Goal: Task Accomplishment & Management: Complete application form

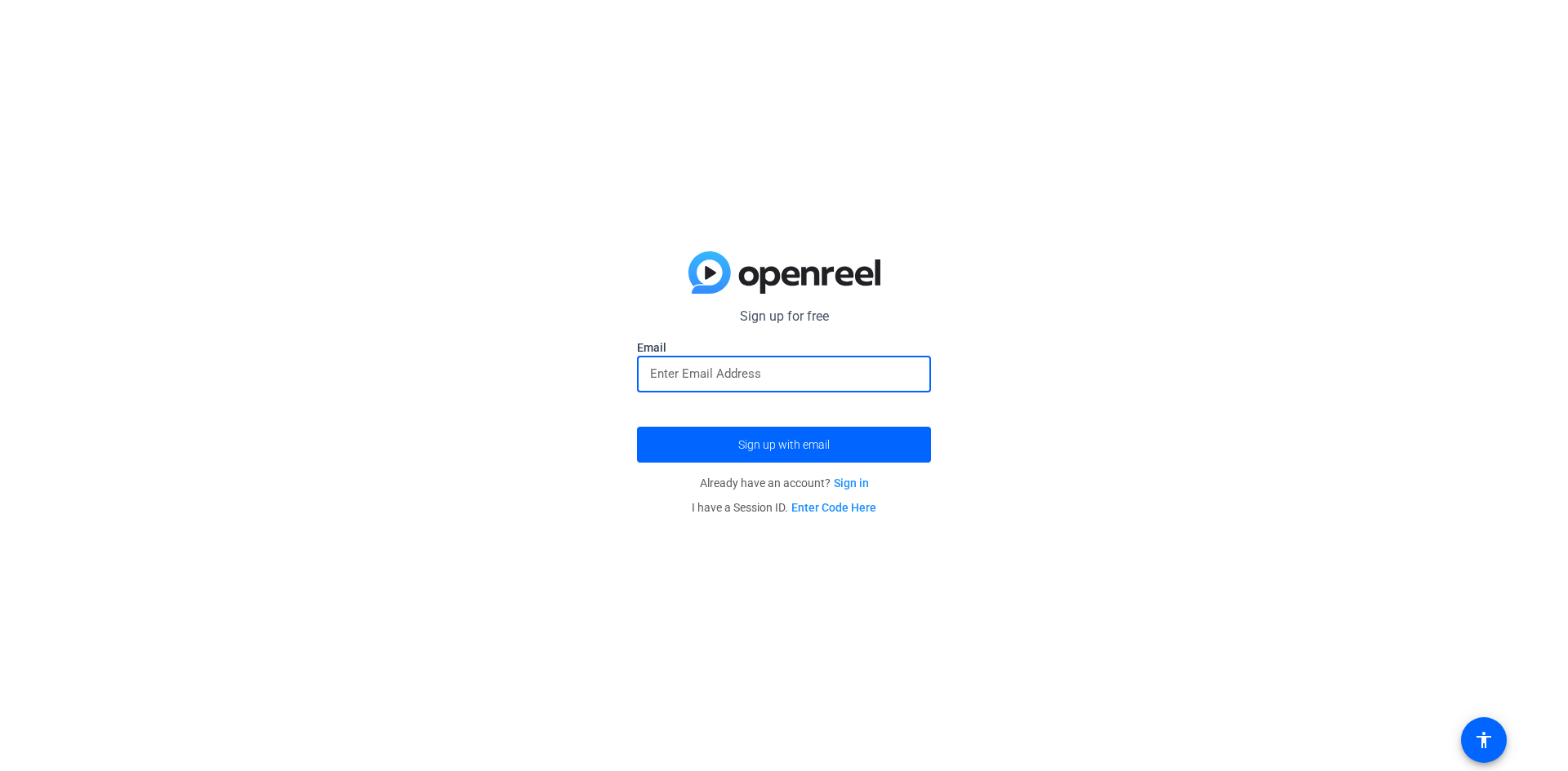
click at [705, 374] on input "email" at bounding box center [784, 374] width 268 height 20
click at [742, 375] on input "email" at bounding box center [784, 374] width 268 height 20
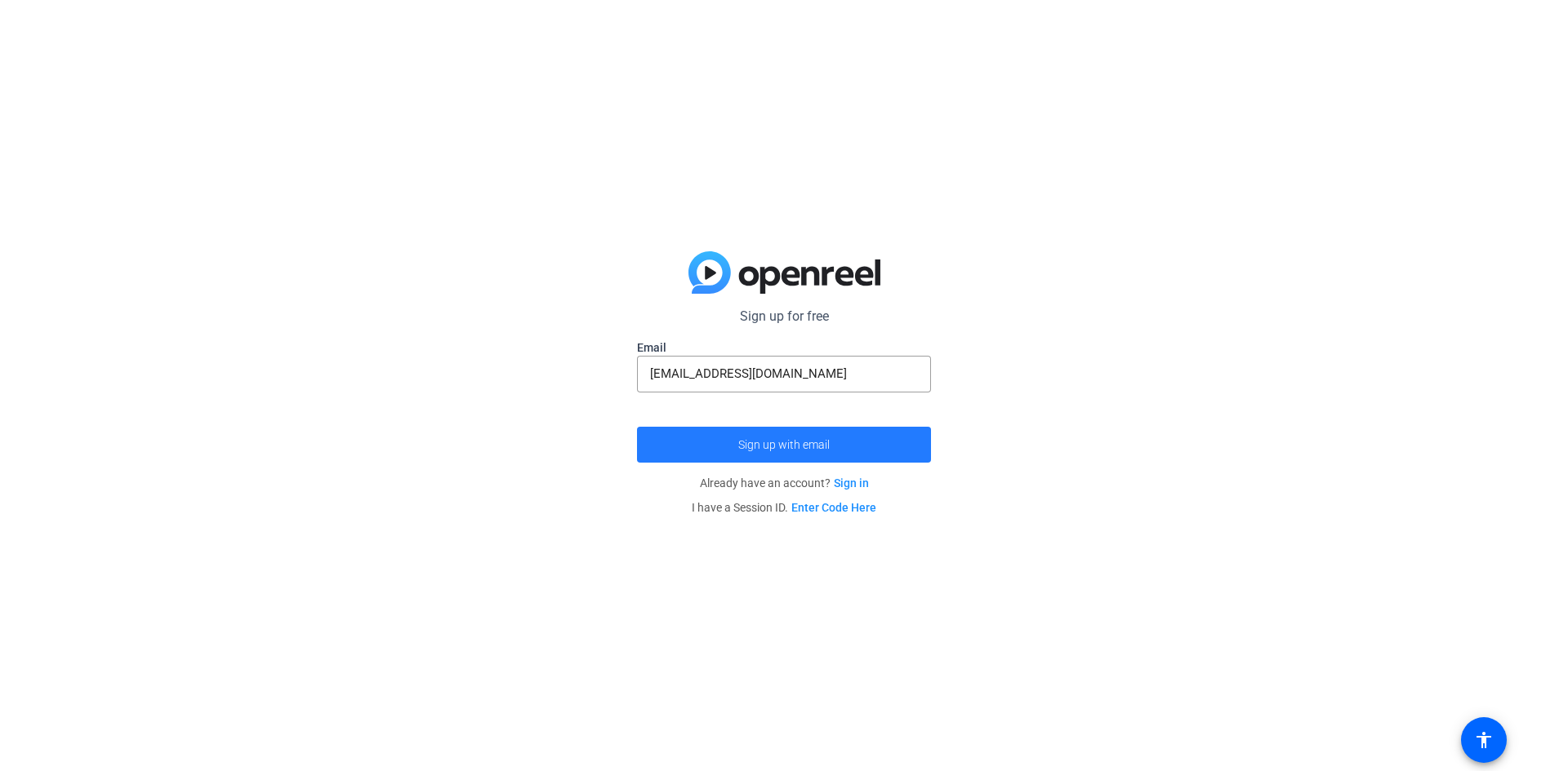
click at [781, 445] on span "Sign up with email" at bounding box center [784, 445] width 91 height 0
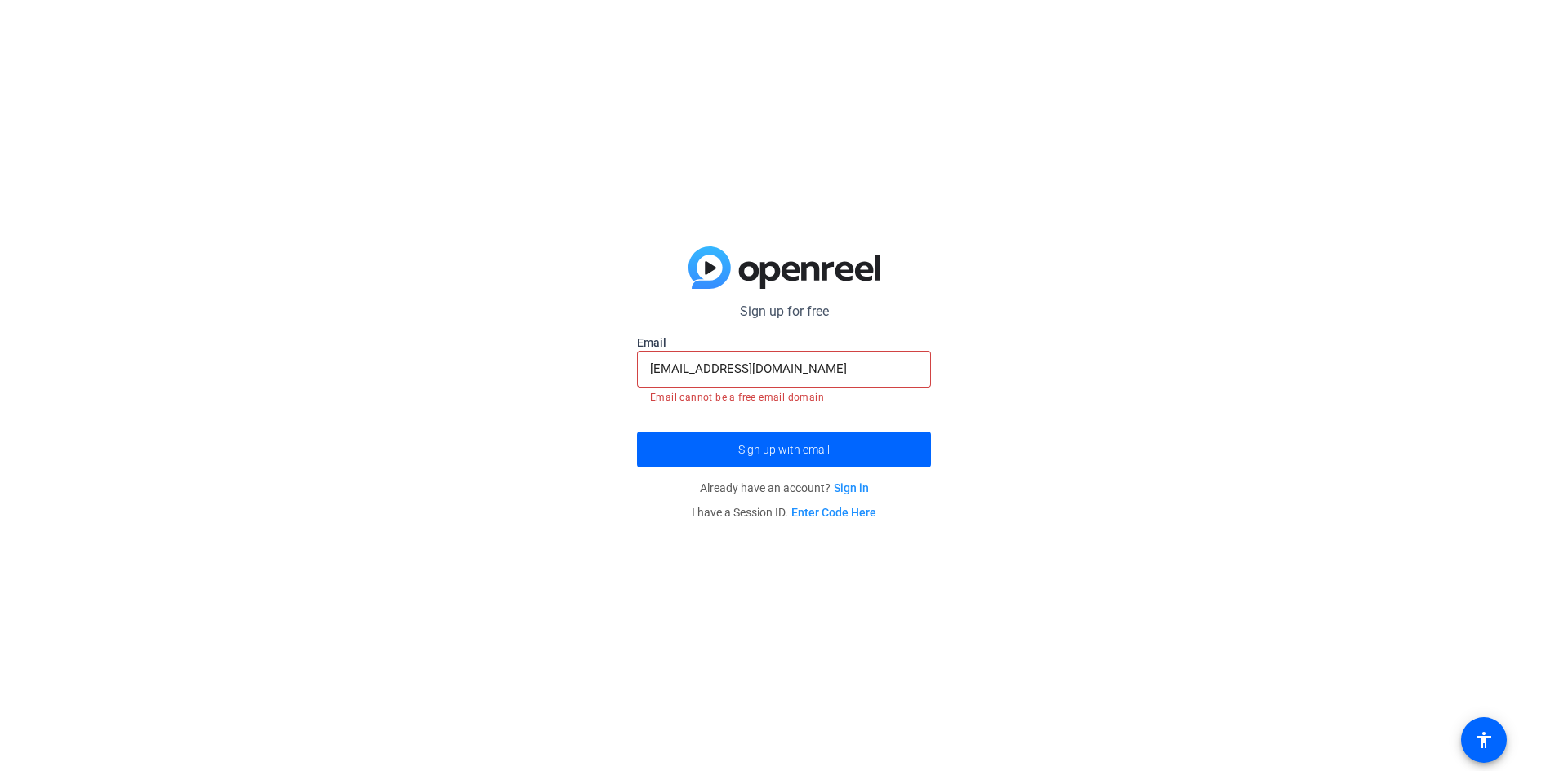
click at [827, 370] on input "[EMAIL_ADDRESS][DOMAIN_NAME]" at bounding box center [784, 369] width 268 height 20
click at [821, 372] on input "[EMAIL_ADDRESS][DOMAIN_NAME]" at bounding box center [784, 369] width 268 height 20
type input "[EMAIL_ADDRESS][DOMAIN_NAME]"
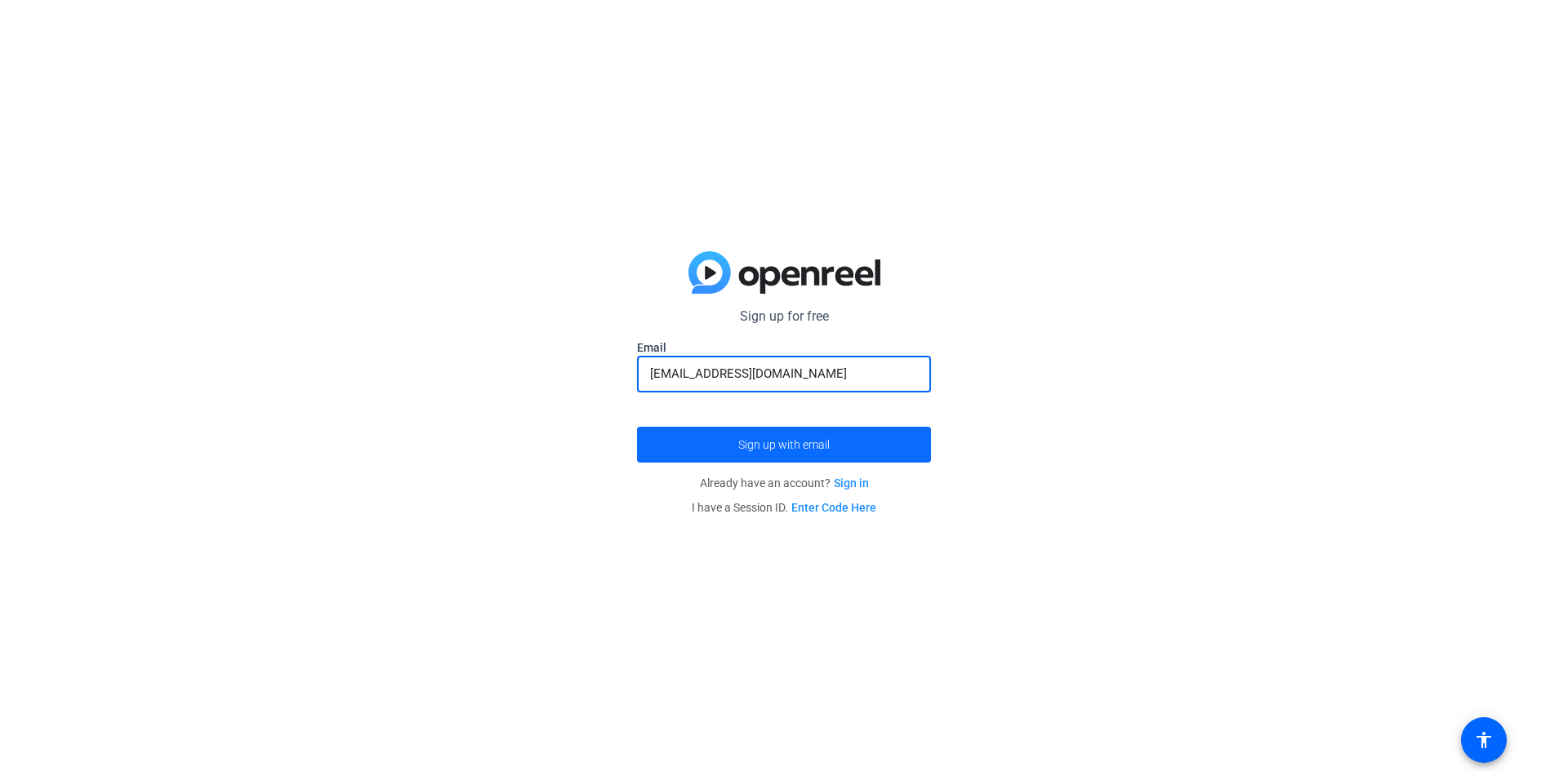
click at [782, 445] on span "Sign up with email" at bounding box center [784, 445] width 91 height 0
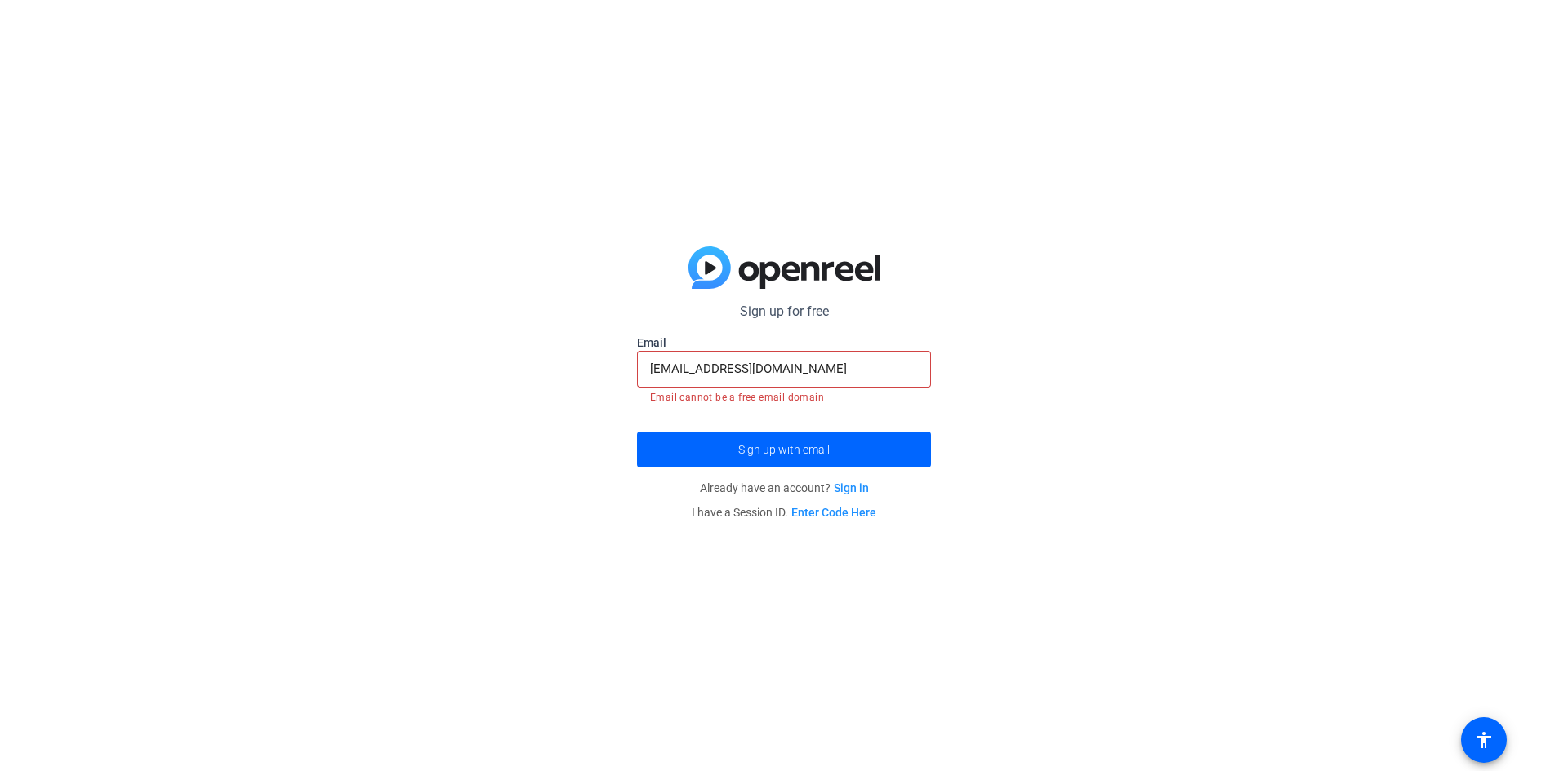
click at [802, 366] on input "[EMAIL_ADDRESS][DOMAIN_NAME]" at bounding box center [784, 369] width 268 height 20
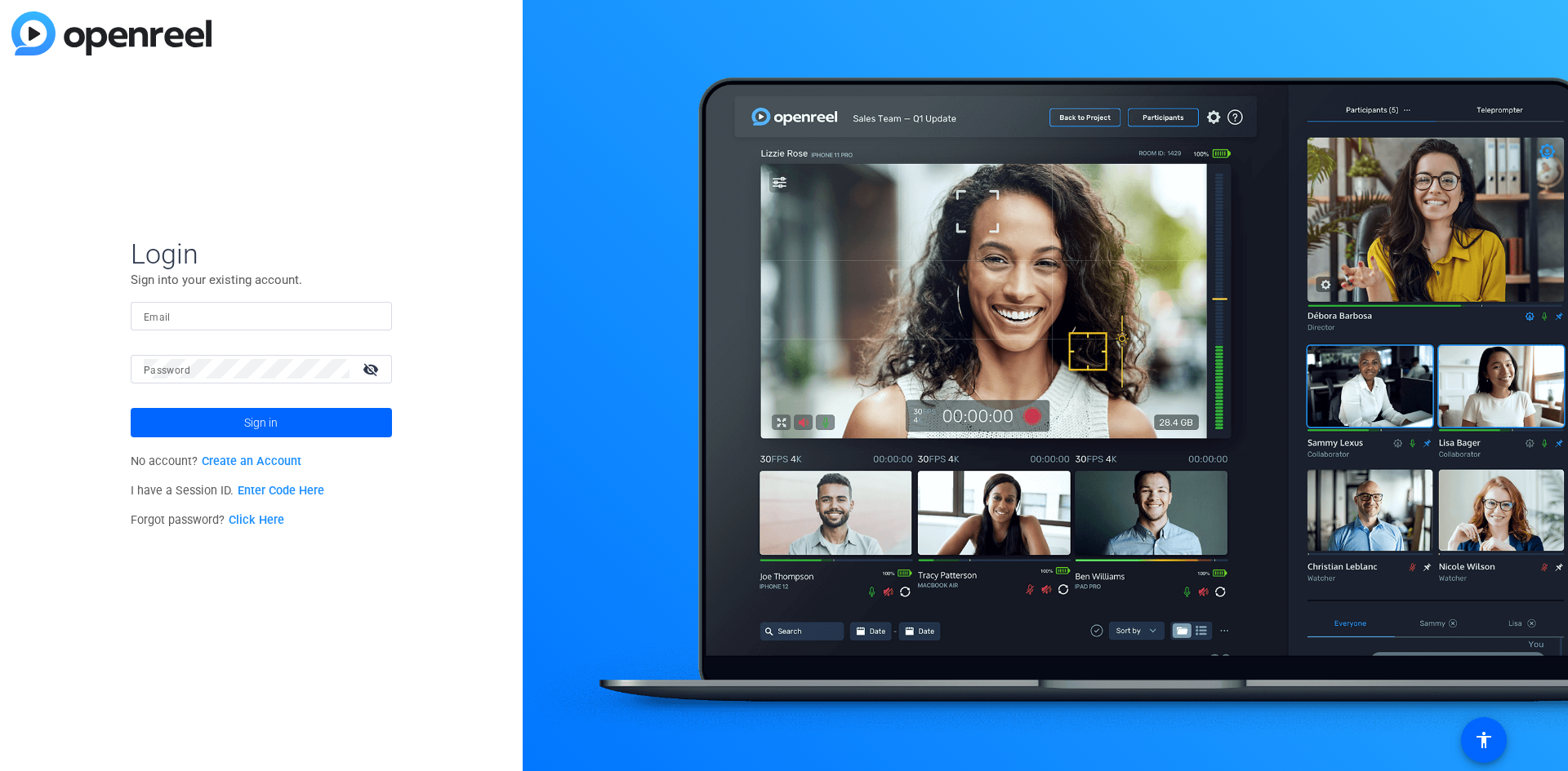
click at [278, 316] on input "Email" at bounding box center [262, 316] width 235 height 20
click at [277, 319] on input "Email" at bounding box center [262, 316] width 235 height 20
type input "[EMAIL_ADDRESS][DOMAIN_NAME]"
click at [131, 408] on button "Sign in" at bounding box center [261, 423] width 261 height 30
click at [280, 490] on link "Enter Code Here" at bounding box center [281, 490] width 86 height 14
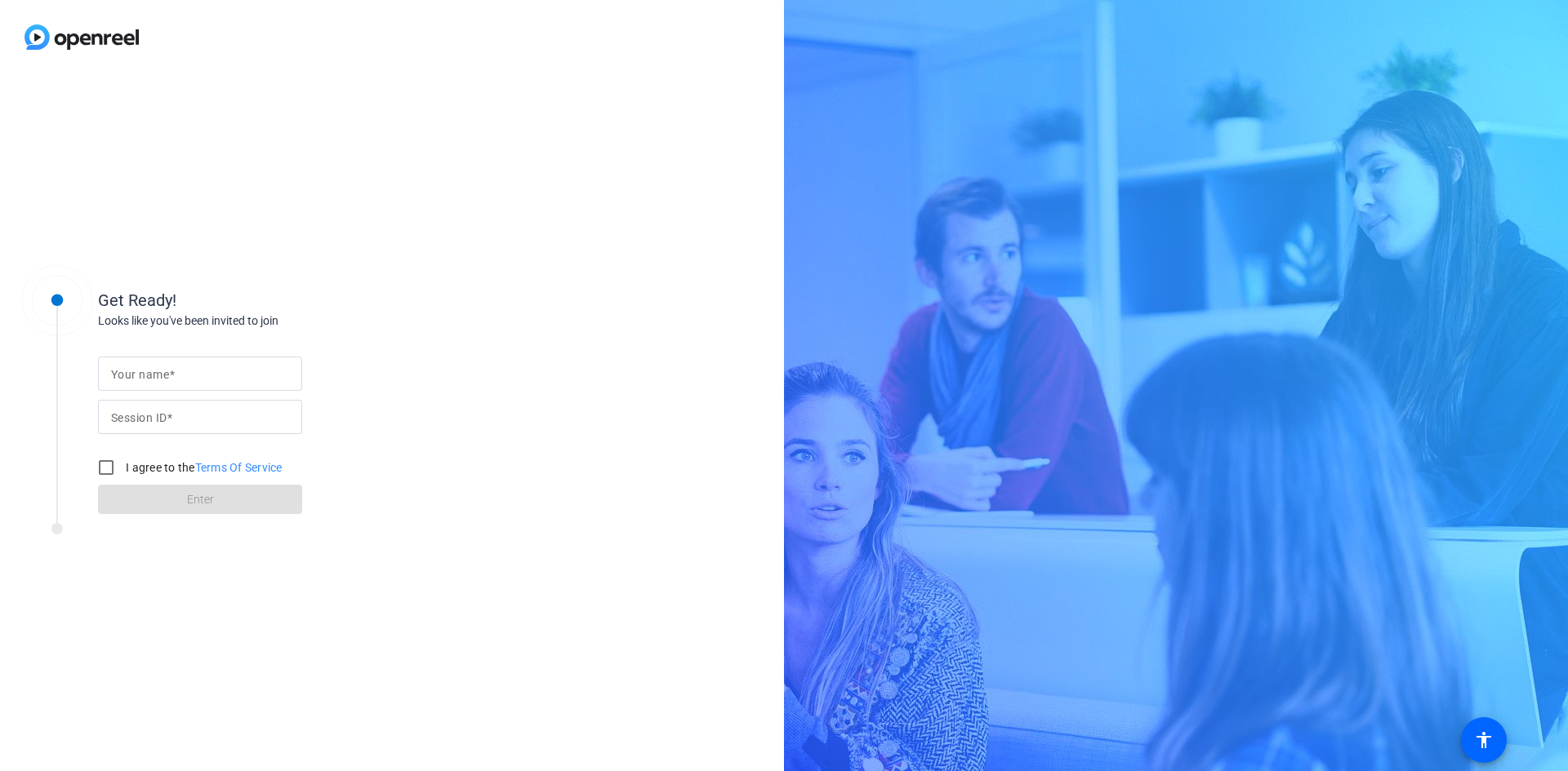
click at [232, 376] on input "Your name" at bounding box center [200, 374] width 178 height 20
click at [215, 384] on div at bounding box center [200, 374] width 178 height 35
click at [217, 374] on input "Your name" at bounding box center [200, 374] width 178 height 20
type input "[PERSON_NAME]"
click at [193, 412] on input "Session ID" at bounding box center [200, 417] width 178 height 20
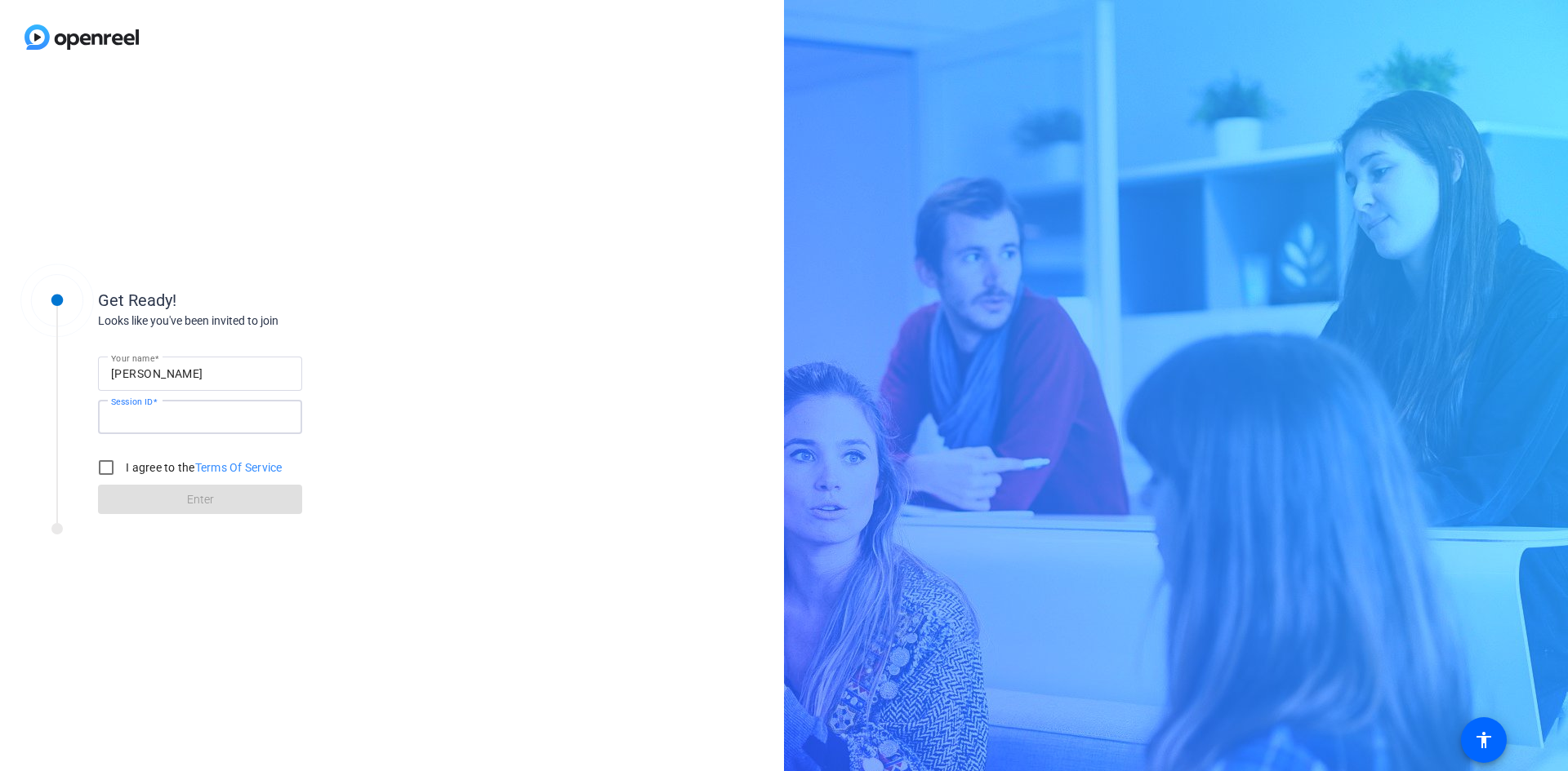
click at [454, 397] on div "Get Ready! Looks like you've been invited to join Your name [PERSON_NAME] Sessi…" at bounding box center [392, 422] width 784 height 697
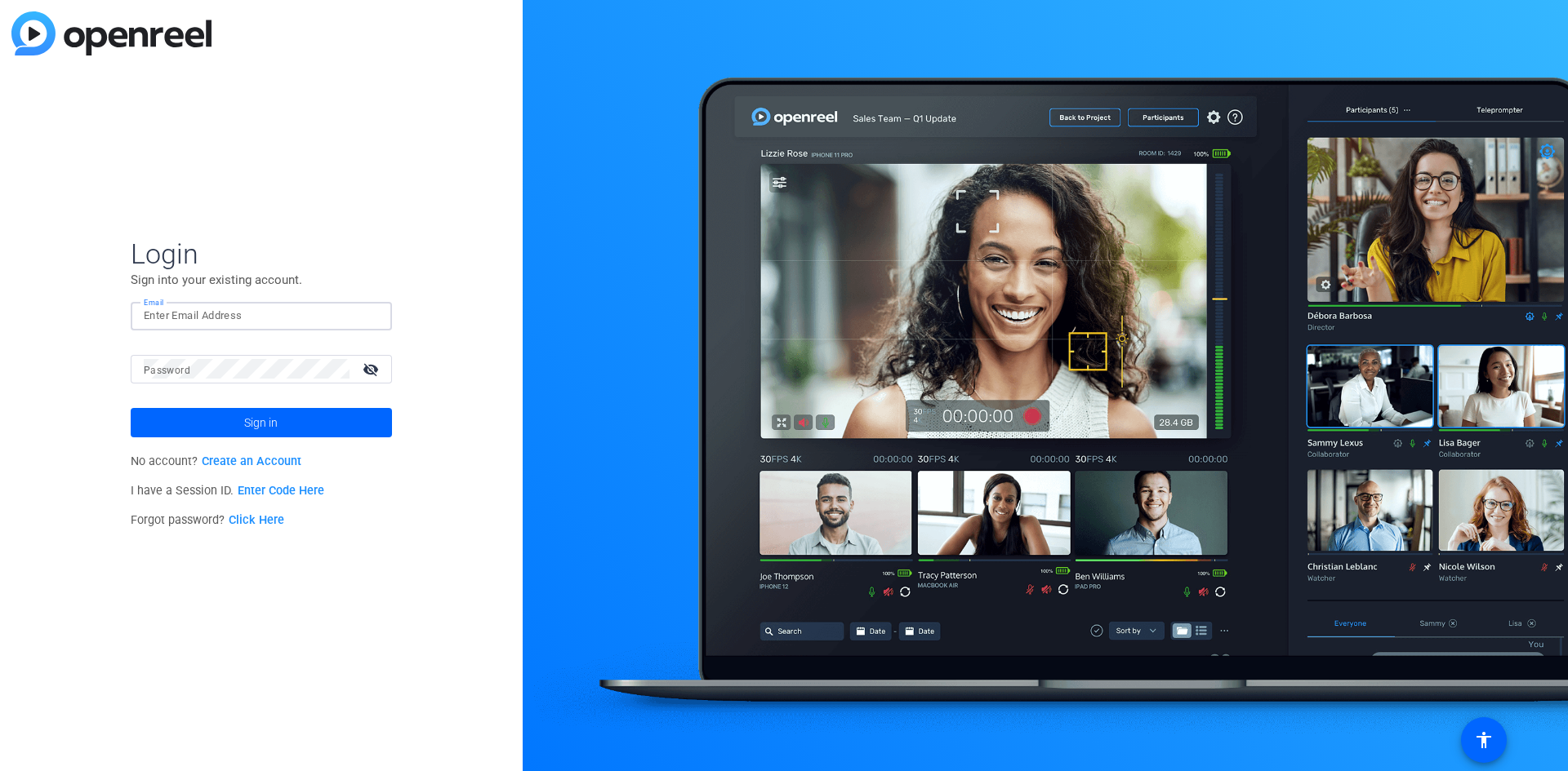
click at [239, 317] on input "Email" at bounding box center [262, 316] width 235 height 20
click at [253, 321] on input "Email" at bounding box center [262, 316] width 235 height 20
type input "[EMAIL_ADDRESS][DOMAIN_NAME]"
click at [337, 430] on span at bounding box center [261, 423] width 261 height 39
